Goal: Task Accomplishment & Management: Manage account settings

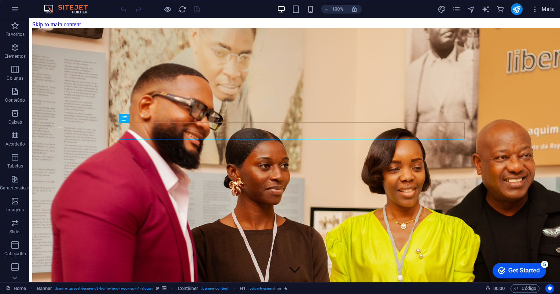
click at [544, 7] on span "Mais" at bounding box center [542, 8] width 22 height 7
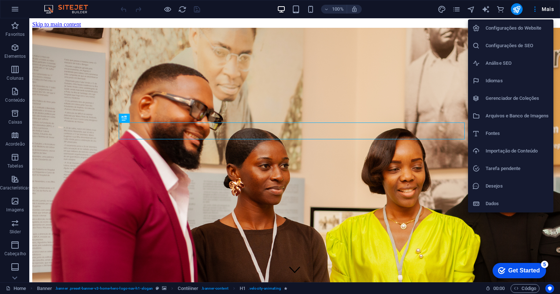
click at [505, 25] on h6 "Configurações do Website" at bounding box center [516, 28] width 63 height 9
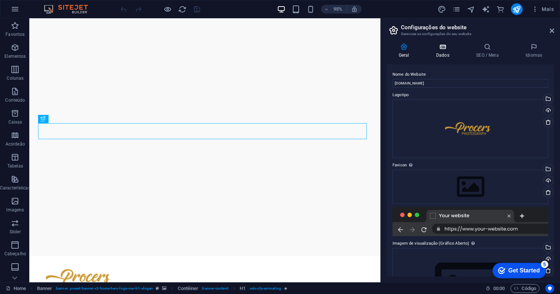
click at [448, 50] on icon at bounding box center [442, 46] width 37 height 7
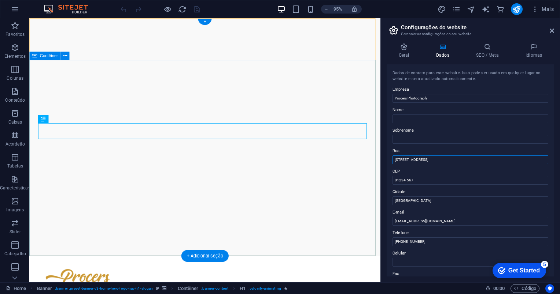
drag, startPoint x: 476, startPoint y: 178, endPoint x: 390, endPoint y: 165, distance: 86.6
click at [441, 163] on input "[STREET_ADDRESS]" at bounding box center [470, 160] width 156 height 9
drag, startPoint x: 446, startPoint y: 158, endPoint x: 394, endPoint y: 161, distance: 52.1
click at [394, 161] on input "[STREET_ADDRESS]" at bounding box center [470, 160] width 156 height 9
paste input "Zango 0, Vida Pacífica, [STREET_ADDRESS]"
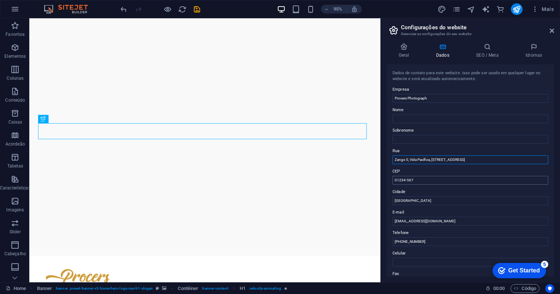
type input "Zango 0, Vida Pacífica, [STREET_ADDRESS]"
click at [400, 178] on input "01234-567" at bounding box center [470, 180] width 156 height 9
type input "0"
click at [422, 203] on input "[GEOGRAPHIC_DATA]" at bounding box center [470, 201] width 156 height 9
type input "S"
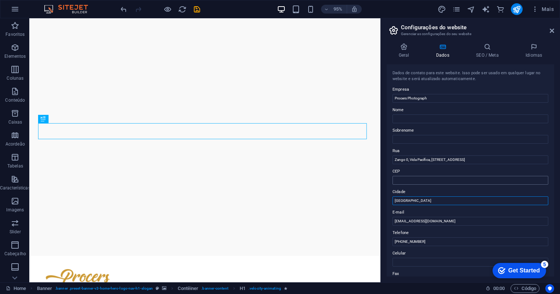
type input "[GEOGRAPHIC_DATA]"
click at [430, 178] on input "CEP" at bounding box center [470, 180] width 156 height 9
click at [485, 51] on h4 "SEO / Meta" at bounding box center [488, 50] width 49 height 15
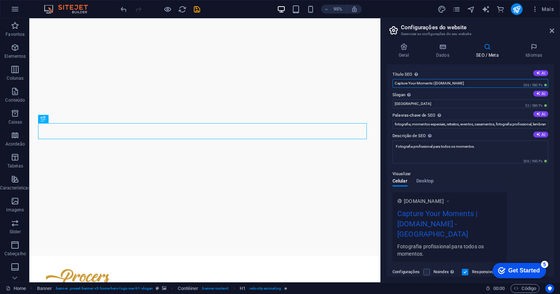
drag, startPoint x: 459, startPoint y: 82, endPoint x: 409, endPoint y: 88, distance: 50.1
click at [409, 88] on input "Capture Your Moments | [DOMAIN_NAME]" at bounding box center [470, 83] width 156 height 9
type input "C"
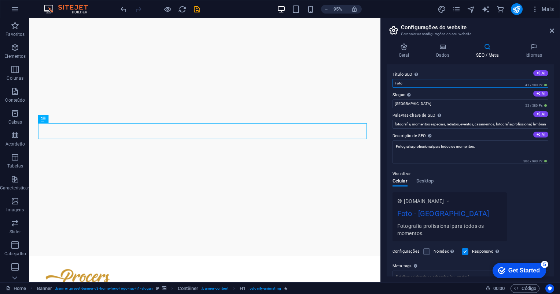
type input "Fotografia e Marketing"
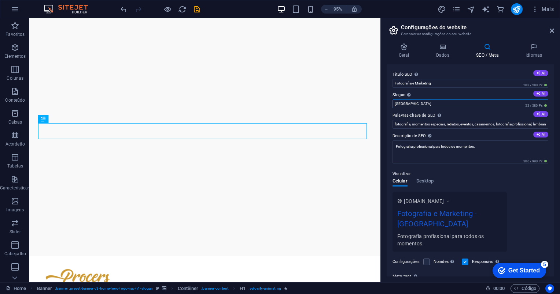
click at [418, 107] on input "[GEOGRAPHIC_DATA]" at bounding box center [470, 104] width 156 height 9
type input "B"
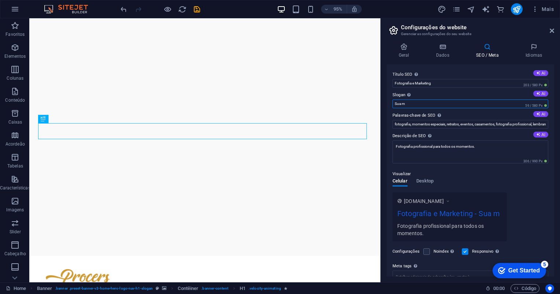
type input "Sua marca, nossa imagem"
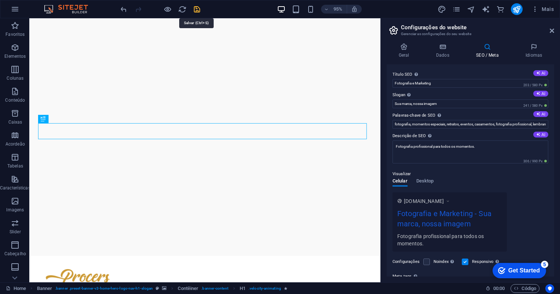
click at [199, 9] on icon "save" at bounding box center [197, 9] width 8 height 8
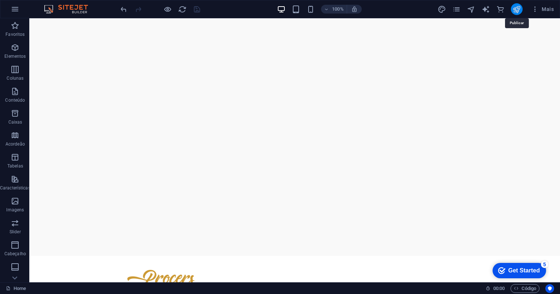
click at [520, 8] on icon "publish" at bounding box center [516, 9] width 8 height 8
